Goal: Find specific page/section: Find specific page/section

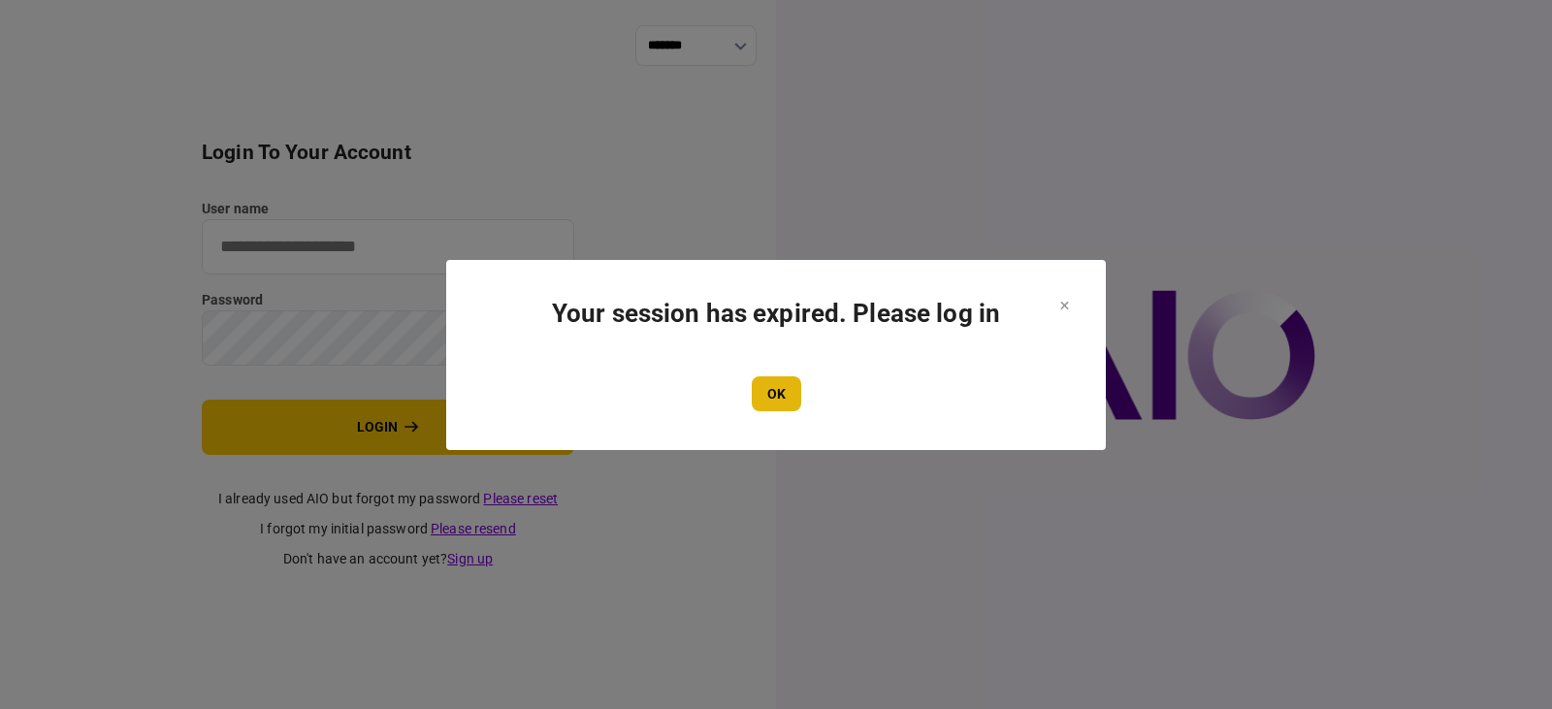
click at [756, 394] on button "OK" at bounding box center [776, 393] width 49 height 35
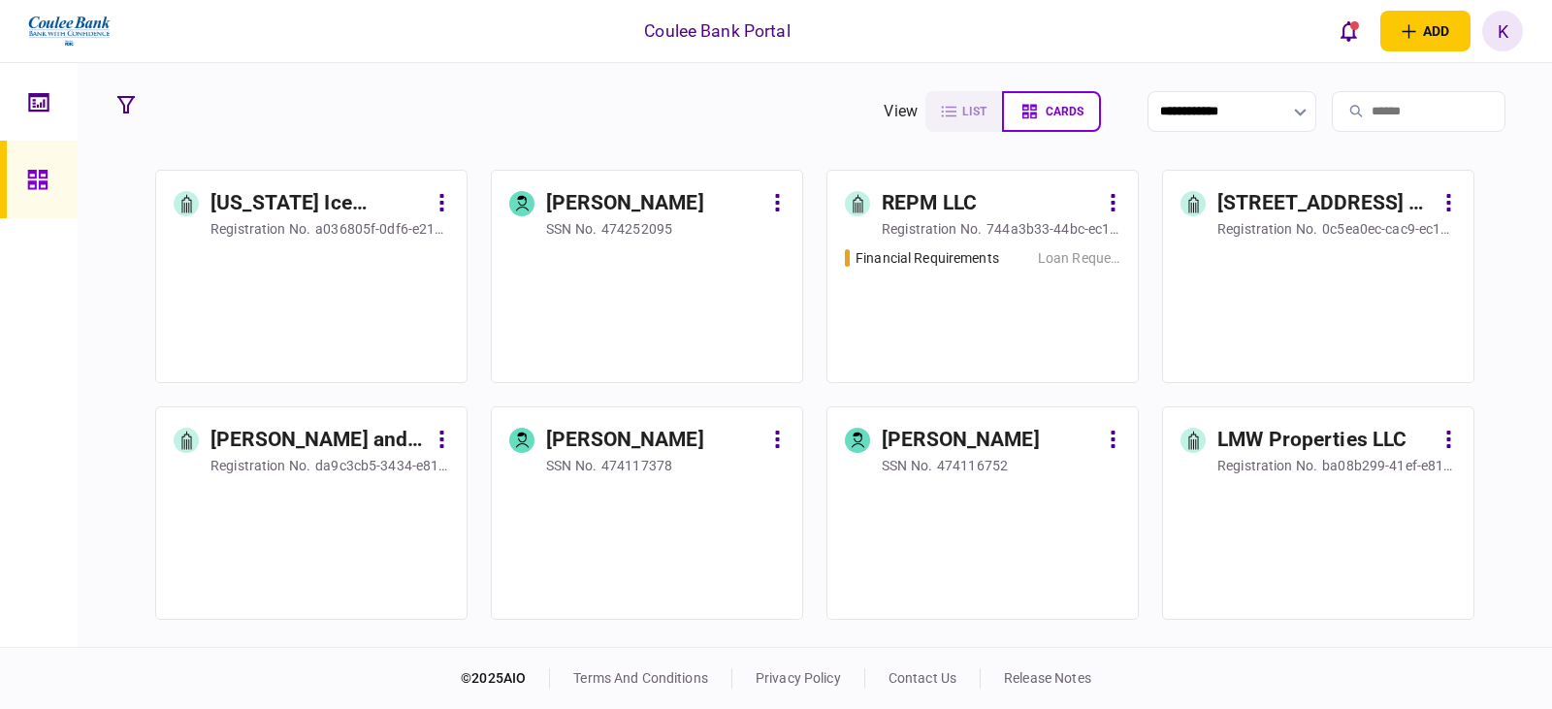
click at [1438, 109] on input "search" at bounding box center [1419, 111] width 174 height 41
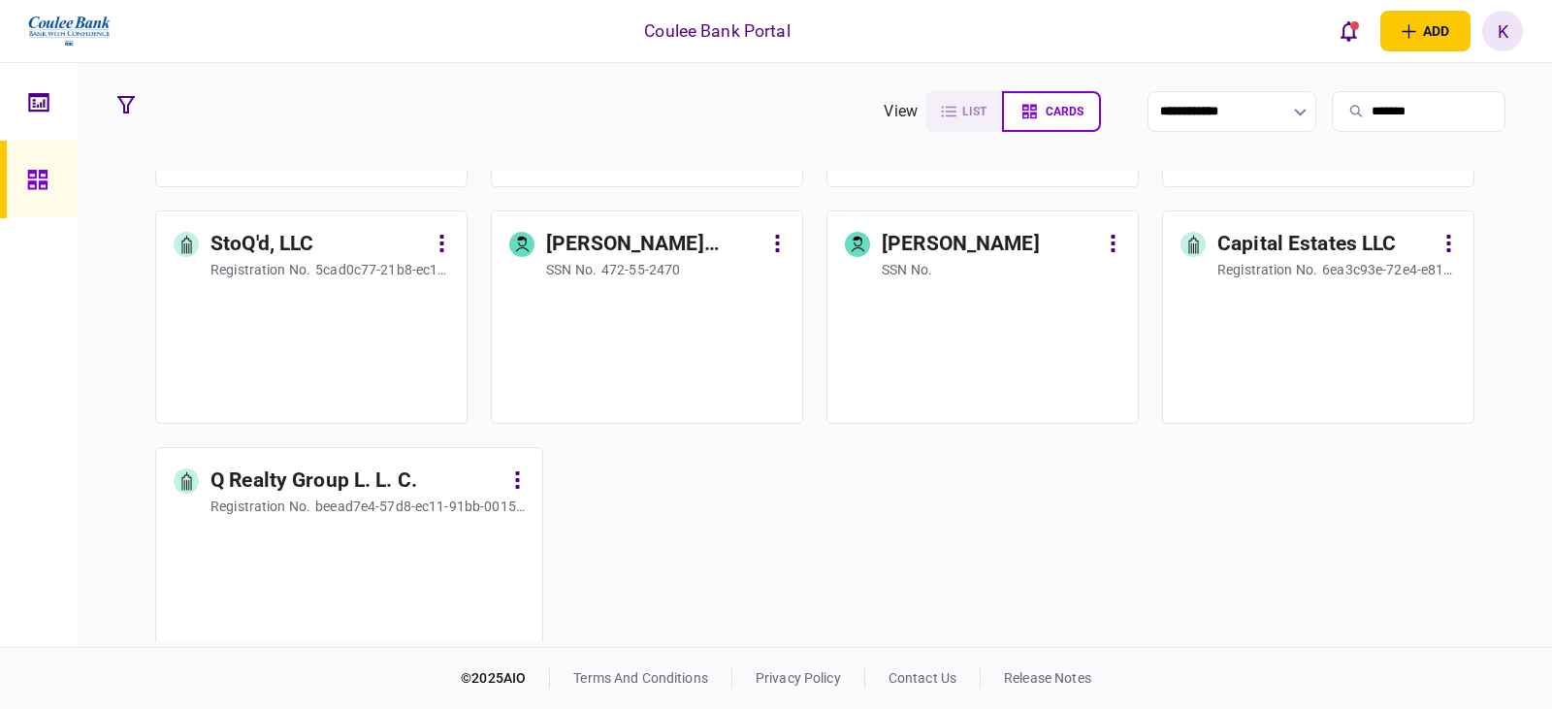
scroll to position [688, 0]
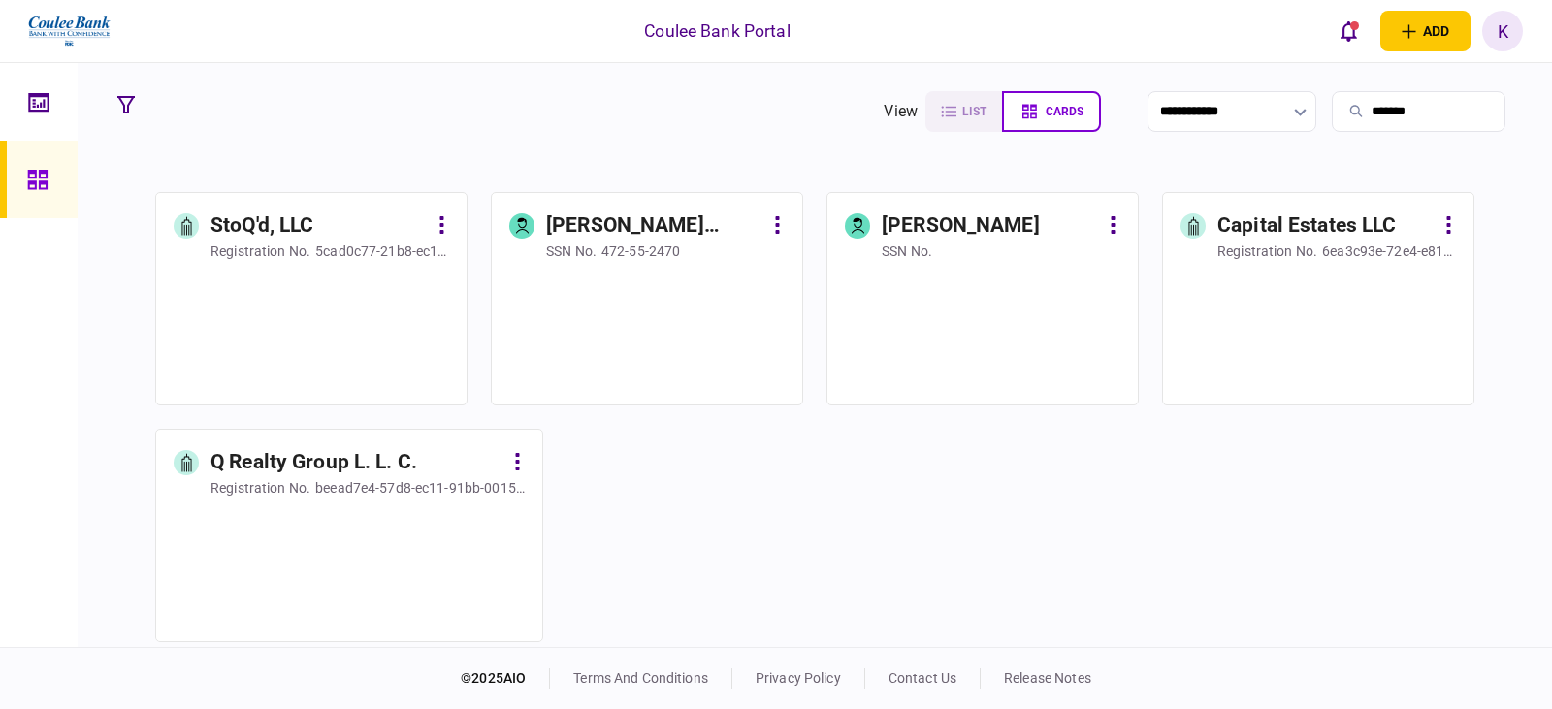
type input "*******"
